Goal: Communication & Community: Connect with others

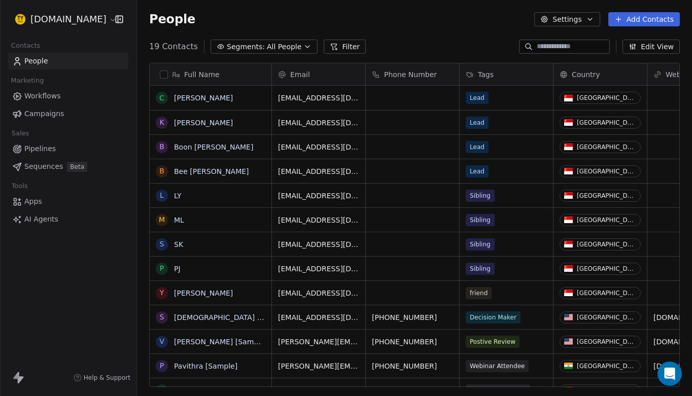
scroll to position [349, 555]
click at [179, 195] on link "LY" at bounding box center [178, 196] width 8 height 8
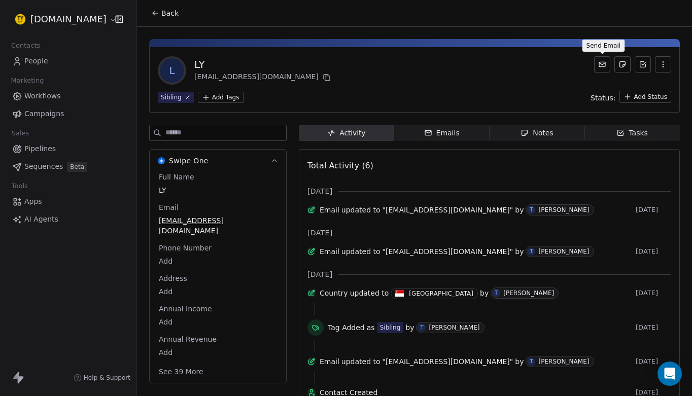
click at [604, 63] on icon at bounding box center [602, 64] width 6 height 2
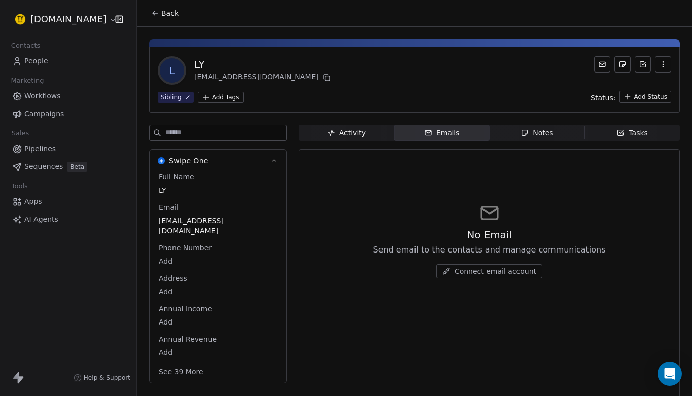
click at [604, 63] on icon at bounding box center [602, 64] width 6 height 2
click at [601, 65] on icon at bounding box center [602, 64] width 8 height 8
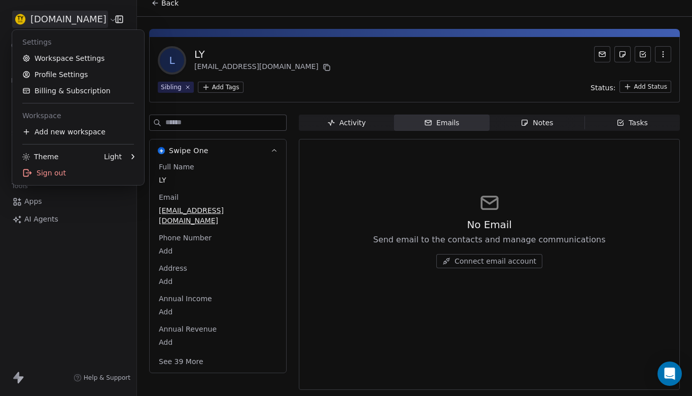
click at [74, 20] on html "[DOMAIN_NAME] Contacts People Marketing Workflows Campaigns Sales Pipelines Seq…" at bounding box center [346, 198] width 692 height 396
click at [75, 265] on html "[DOMAIN_NAME] Contacts People Marketing Workflows Campaigns Sales Pipelines Seq…" at bounding box center [346, 198] width 692 height 396
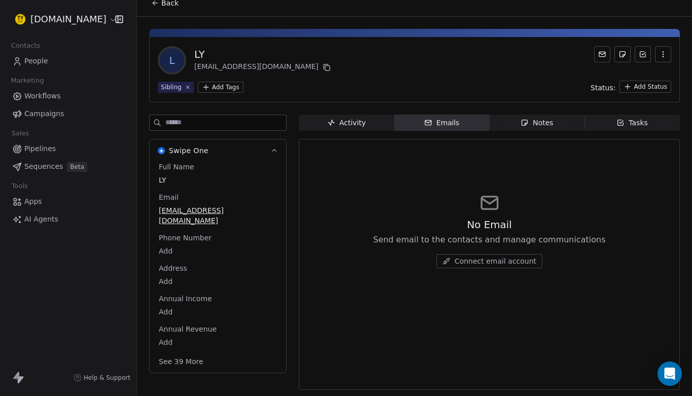
click at [56, 95] on span "Workflows" at bounding box center [42, 96] width 37 height 11
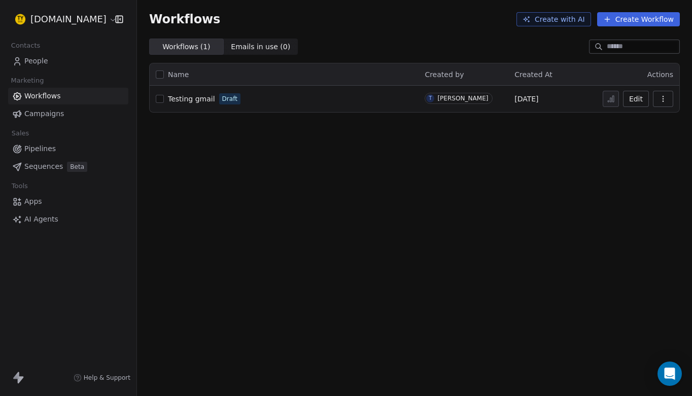
click at [58, 112] on span "Campaigns" at bounding box center [44, 113] width 40 height 11
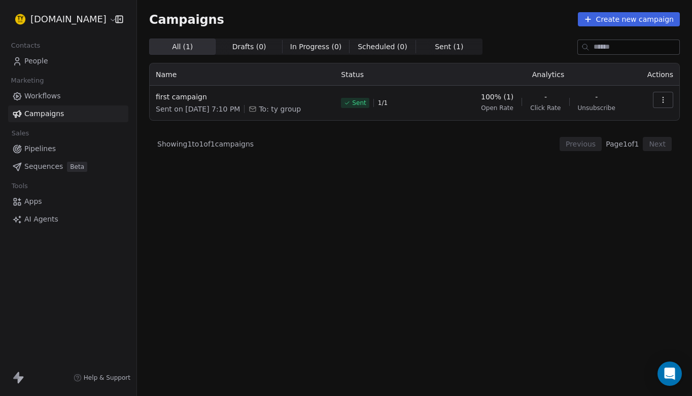
click at [46, 63] on span "People" at bounding box center [36, 61] width 24 height 11
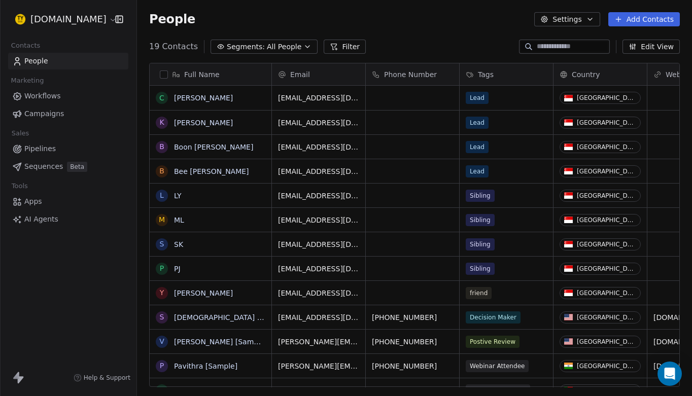
scroll to position [349, 555]
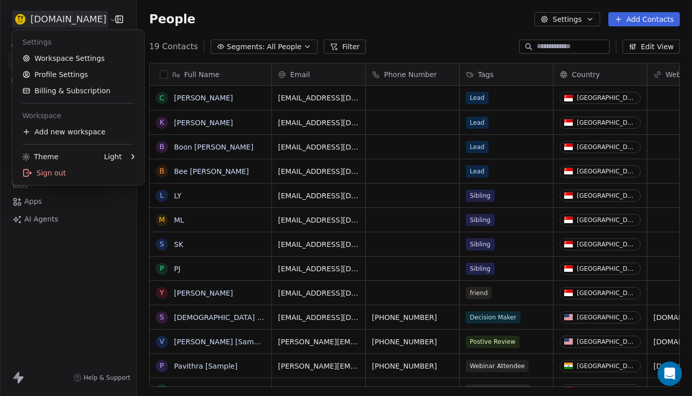
click at [50, 24] on html "[DOMAIN_NAME] Contacts People Marketing Workflows Campaigns Sales Pipelines Seq…" at bounding box center [346, 198] width 692 height 396
click at [63, 56] on link "Workspace Settings" at bounding box center [78, 58] width 124 height 16
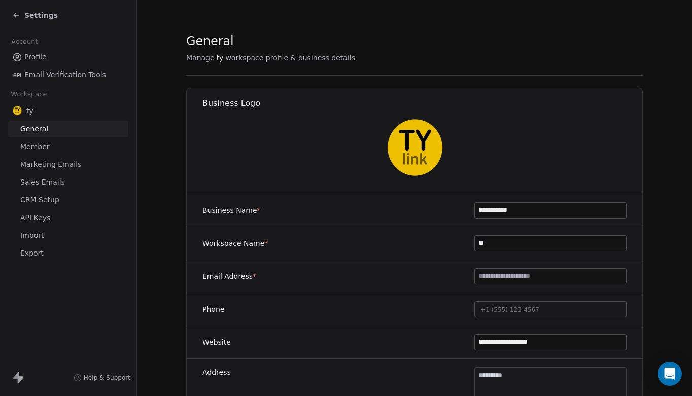
click at [43, 183] on span "Sales Emails" at bounding box center [42, 182] width 45 height 11
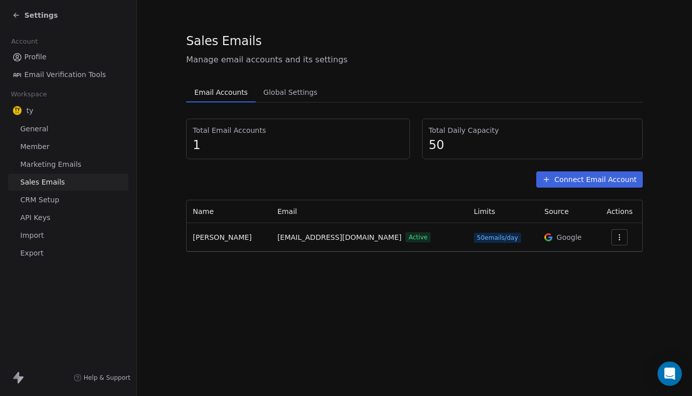
click at [274, 94] on span "Global Settings" at bounding box center [290, 92] width 62 height 14
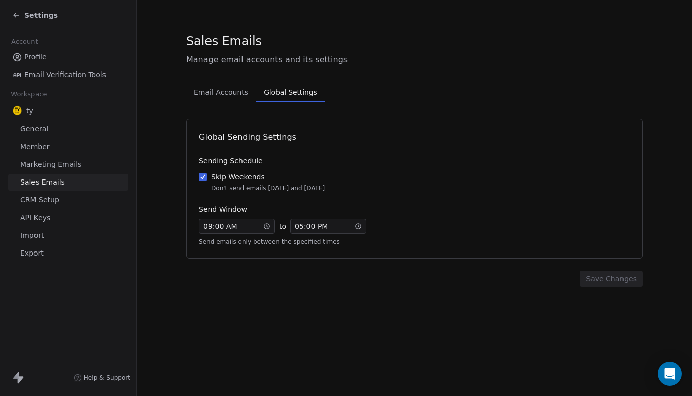
click at [235, 93] on span "Email Accounts" at bounding box center [221, 92] width 62 height 14
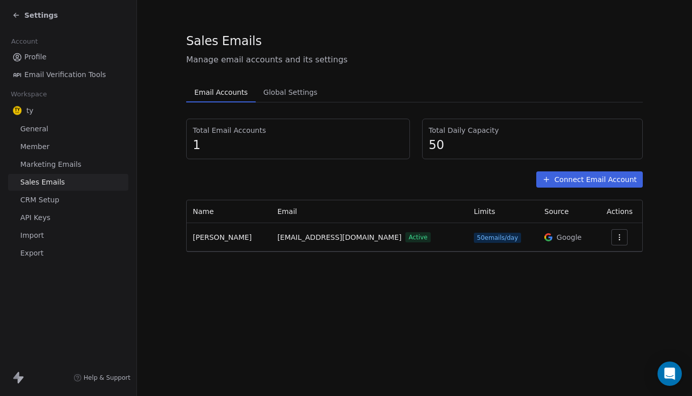
click at [43, 129] on span "General" at bounding box center [34, 129] width 28 height 11
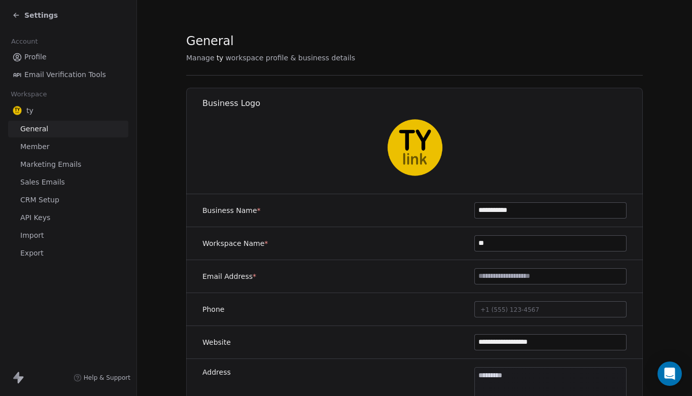
click at [76, 75] on span "Email Verification Tools" at bounding box center [65, 74] width 82 height 11
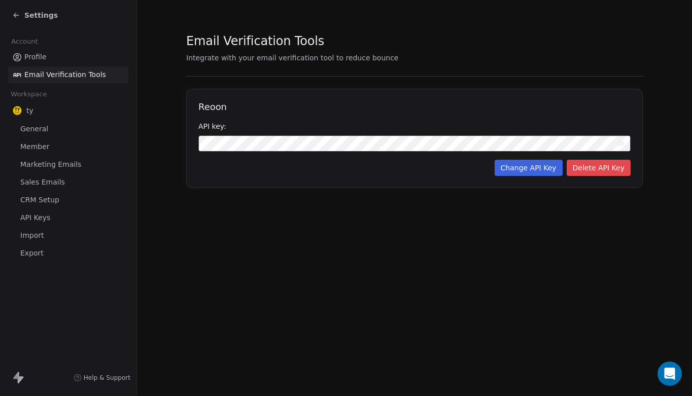
click at [41, 57] on span "Profile" at bounding box center [35, 57] width 22 height 11
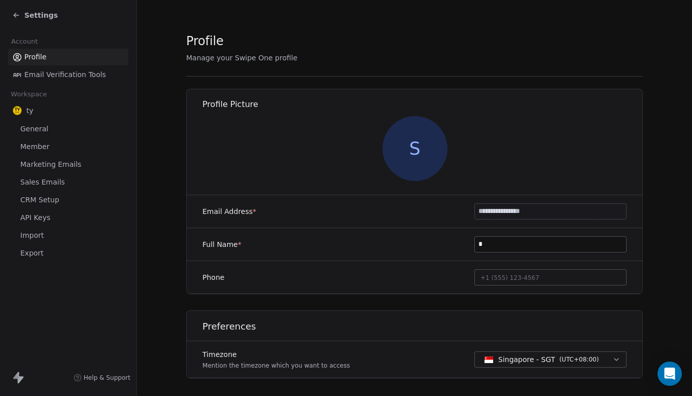
click at [17, 16] on icon at bounding box center [16, 15] width 8 height 8
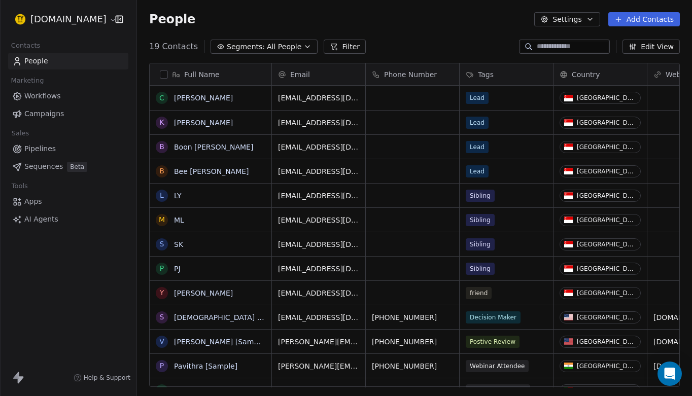
scroll to position [349, 555]
click at [183, 292] on link "[PERSON_NAME]" at bounding box center [203, 293] width 59 height 8
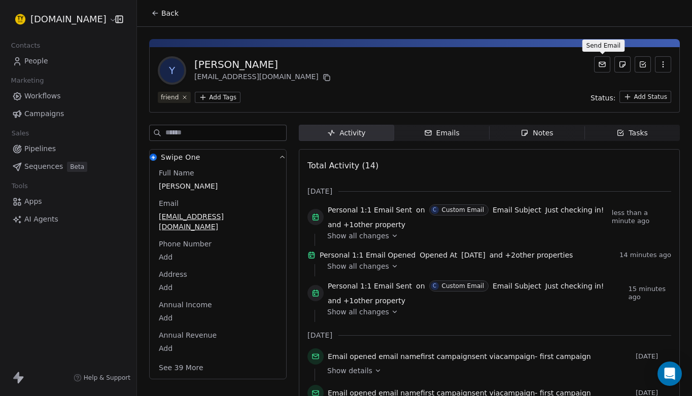
click at [602, 63] on icon at bounding box center [602, 64] width 8 height 8
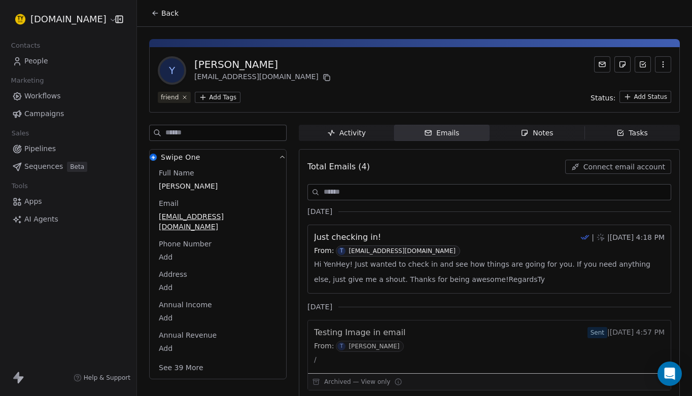
click at [602, 63] on icon at bounding box center [602, 64] width 8 height 8
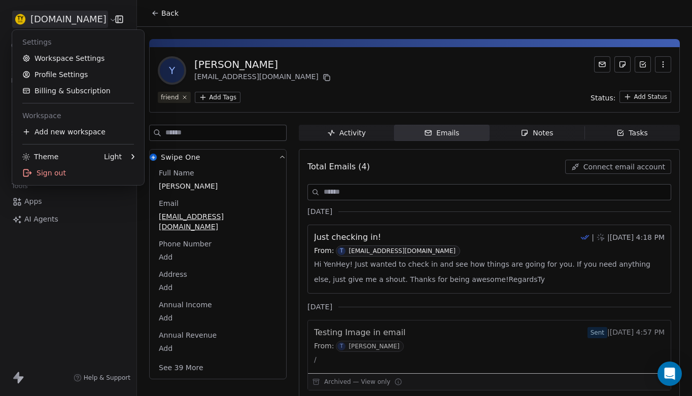
click at [80, 18] on html "[DOMAIN_NAME] Contacts People Marketing Workflows Campaigns Sales Pipelines Seq…" at bounding box center [346, 198] width 692 height 396
click at [59, 172] on div "Sign out" at bounding box center [78, 173] width 124 height 16
